Goal: Download file/media

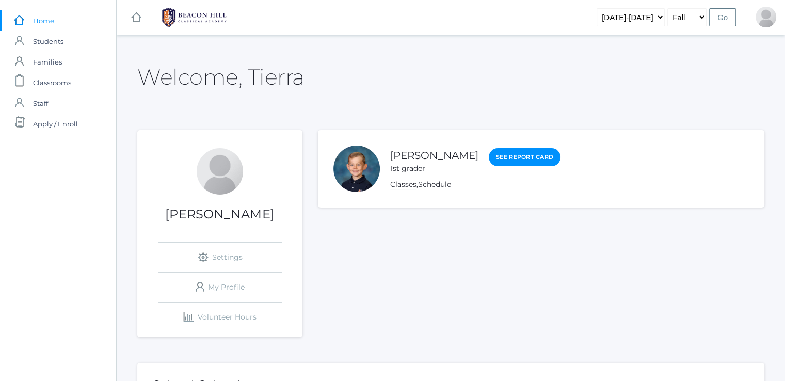
click at [398, 186] on link "Classes" at bounding box center [403, 185] width 26 height 10
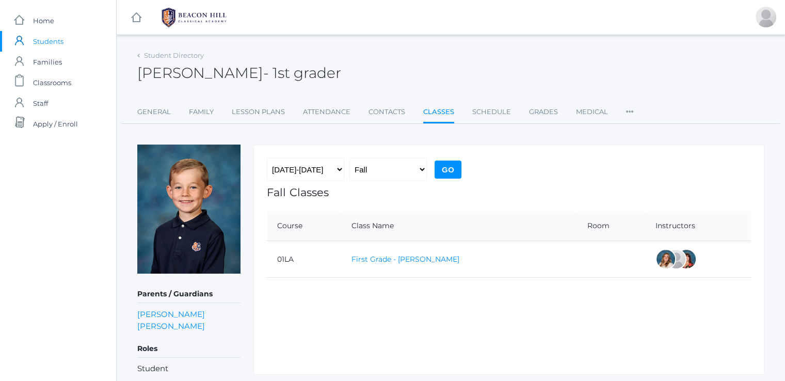
click at [401, 261] on link "First Grade - [PERSON_NAME]" at bounding box center [405, 258] width 108 height 9
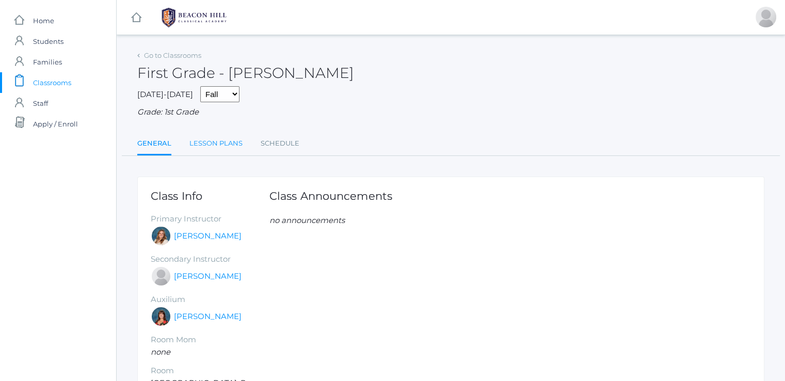
click at [218, 147] on link "Lesson Plans" at bounding box center [215, 143] width 53 height 21
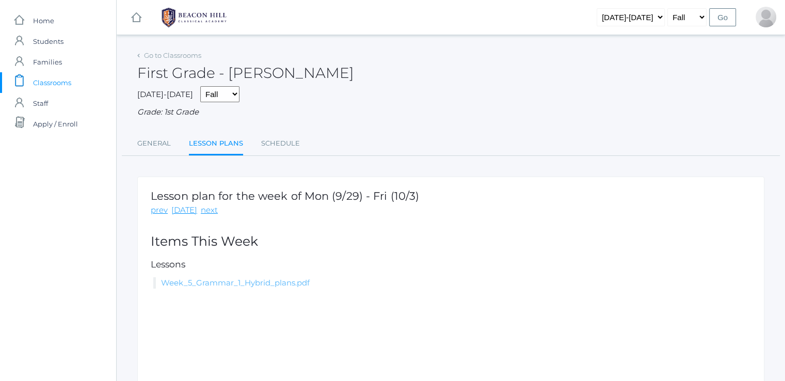
click at [225, 286] on link "Week_5_Grammar_1_Hybrid_plans.pdf" at bounding box center [235, 283] width 149 height 10
